Goal: Task Accomplishment & Management: Complete application form

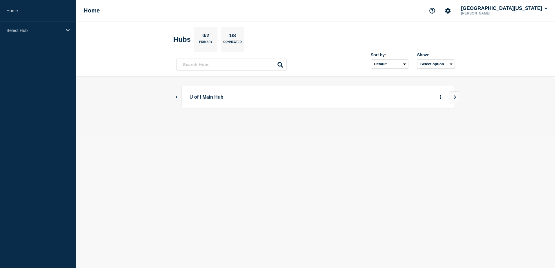
click at [175, 97] on icon "Show Connected Hubs" at bounding box center [176, 96] width 4 height 3
click at [442, 125] on button "More actions" at bounding box center [441, 126] width 8 height 11
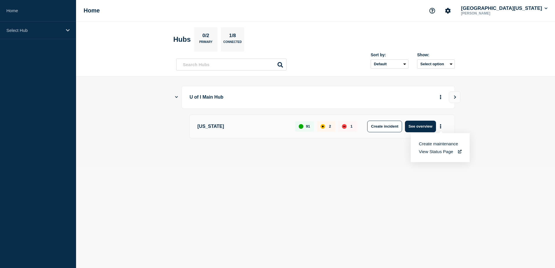
click at [445, 142] on button "Create maintenance" at bounding box center [438, 143] width 39 height 5
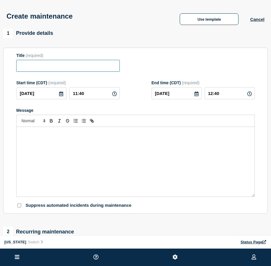
click at [71, 67] on input "Title" at bounding box center [67, 66] width 103 height 12
paste input "UIUC VPN Maintenance"
type input "UIUC VPN Maintenance"
click at [61, 95] on icon at bounding box center [61, 93] width 5 height 5
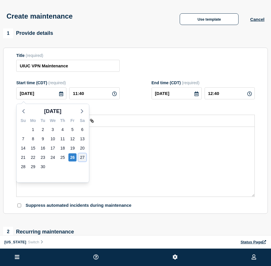
click at [80, 156] on div "27" at bounding box center [82, 157] width 8 height 8
type input "[DATE]"
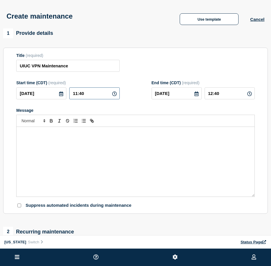
click at [88, 94] on input "11:40" at bounding box center [94, 93] width 50 height 12
type input "11:00"
type input "12:00"
click at [212, 95] on input "13:00" at bounding box center [230, 93] width 50 height 12
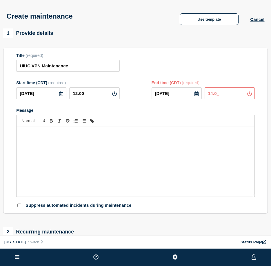
type input "14:00"
click at [149, 164] on div "Message" at bounding box center [136, 162] width 238 height 70
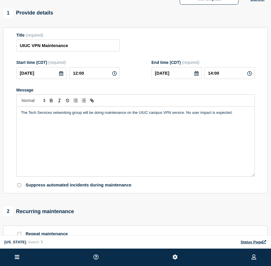
scroll to position [58, 0]
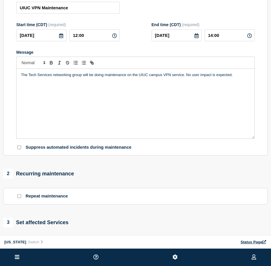
click at [19, 198] on input "Repeat maintenance" at bounding box center [19, 196] width 4 height 4
checkbox input "true"
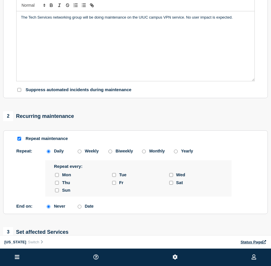
scroll to position [116, 0]
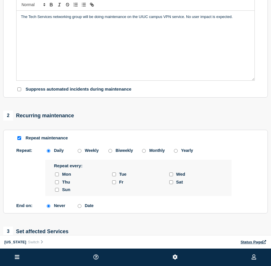
click at [58, 190] on input "sunday checkbox" at bounding box center [57, 190] width 4 height 4
checkbox input "true"
click at [84, 207] on div "Date" at bounding box center [87, 205] width 23 height 5
click at [79, 208] on input "Date" at bounding box center [80, 206] width 4 height 4
radio input "true"
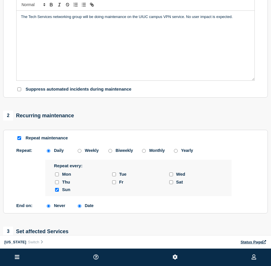
radio input "false"
click at [148, 211] on icon at bounding box center [148, 209] width 5 height 5
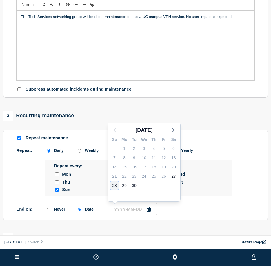
click at [114, 185] on div "28" at bounding box center [115, 185] width 8 height 8
type input "[DATE]"
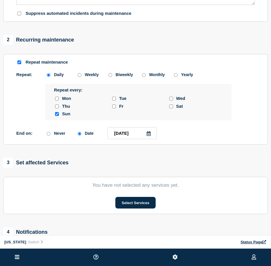
scroll to position [203, 0]
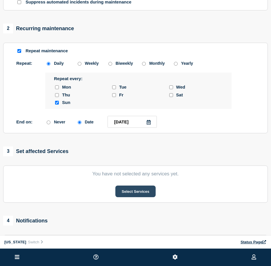
click at [130, 193] on button "Select Services" at bounding box center [135, 191] width 40 height 12
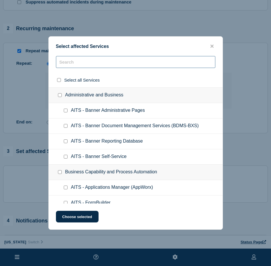
click at [104, 60] on input "text" at bounding box center [136, 62] width 160 height 12
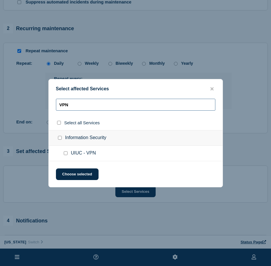
type input "VPN"
click at [66, 155] on input "UIUC - VPN checkbox" at bounding box center [66, 153] width 4 height 4
checkbox input "true"
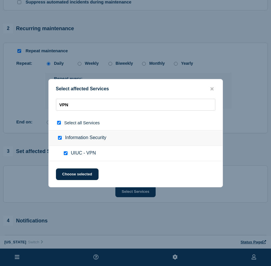
checkbox input "true"
click at [79, 173] on button "Choose selected" at bounding box center [77, 174] width 43 height 12
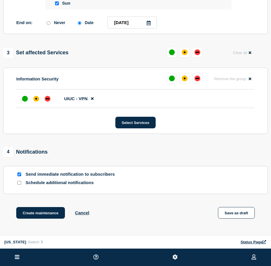
scroll to position [319, 0]
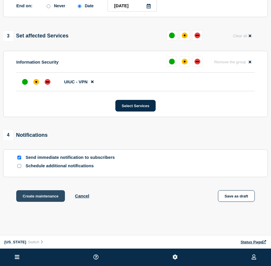
click at [48, 195] on button "Create maintenance" at bounding box center [40, 196] width 49 height 12
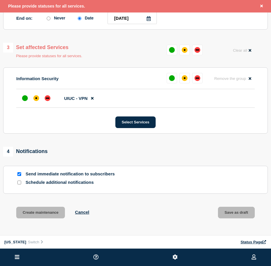
scroll to position [332, 0]
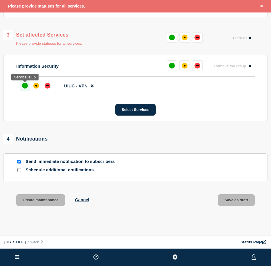
click at [23, 88] on div "up" at bounding box center [25, 86] width 6 height 6
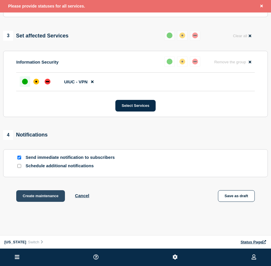
click at [41, 198] on button "Create maintenance" at bounding box center [40, 196] width 49 height 12
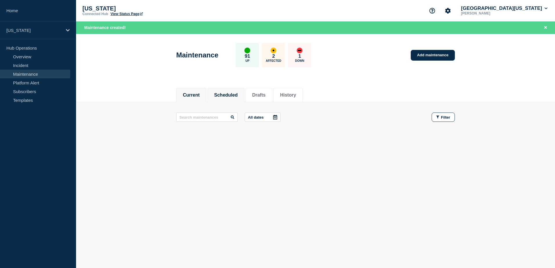
click at [232, 93] on button "Scheduled" at bounding box center [225, 95] width 23 height 5
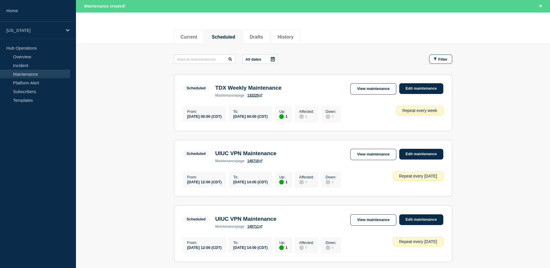
scroll to position [87, 0]
